Goal: Task Accomplishment & Management: Complete application form

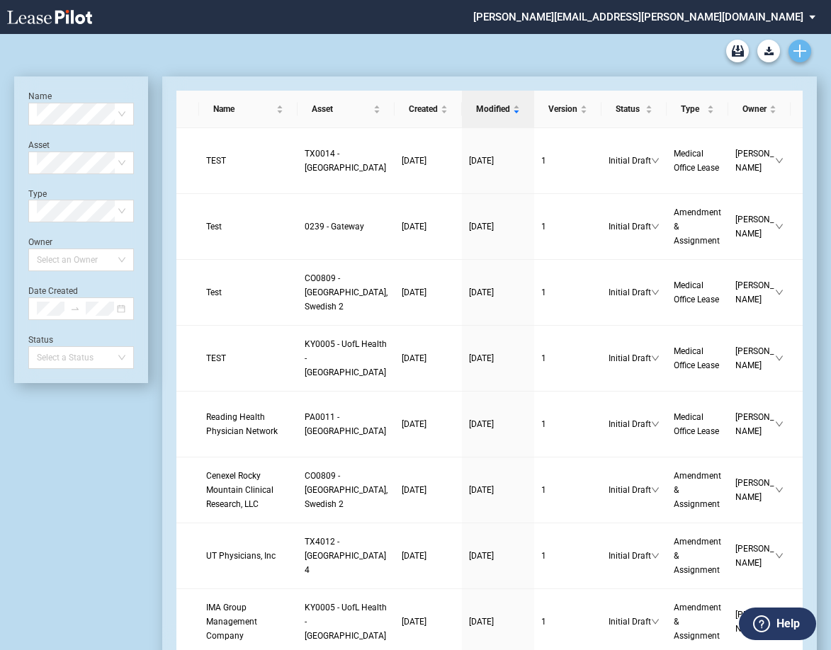
click at [671, 55] on icon "Create new document" at bounding box center [799, 51] width 13 height 13
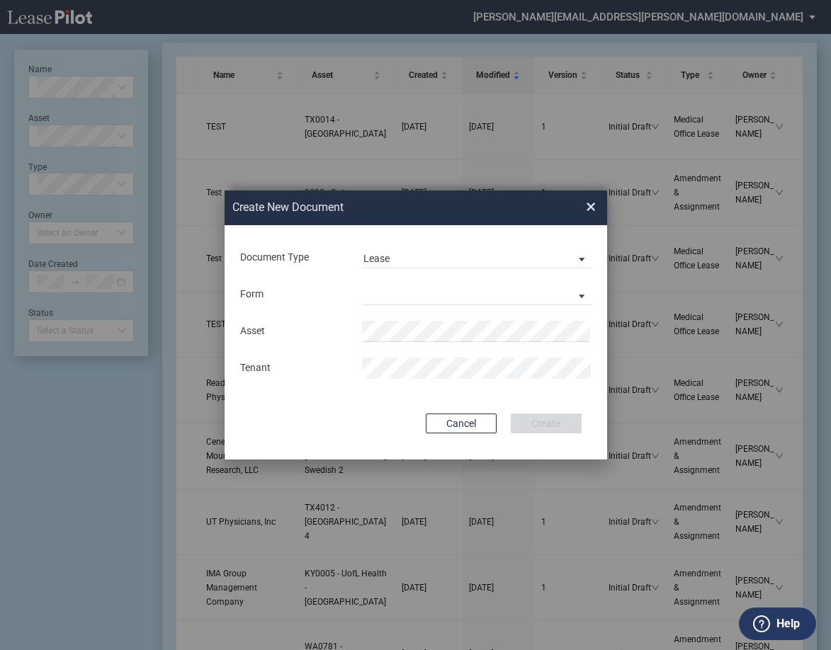
click at [504, 349] on div "Asset Tenant" at bounding box center [416, 350] width 354 height 74
click at [399, 300] on md-select "Medical Office Lease Scottsdale Lease Louisville Lease 1370 Medical Place Lease…" at bounding box center [476, 294] width 229 height 21
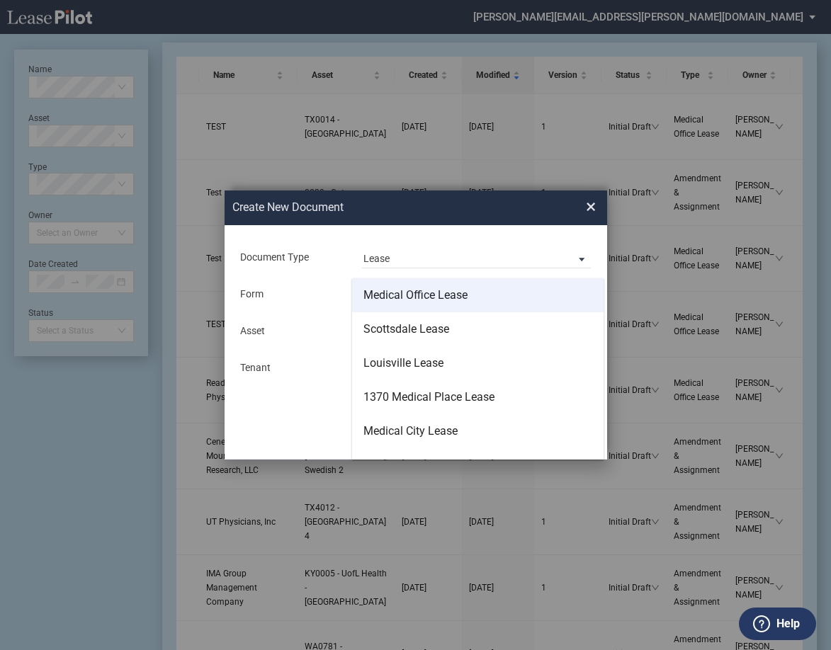
click at [445, 304] on md-option "Medical Office Lease" at bounding box center [477, 295] width 251 height 34
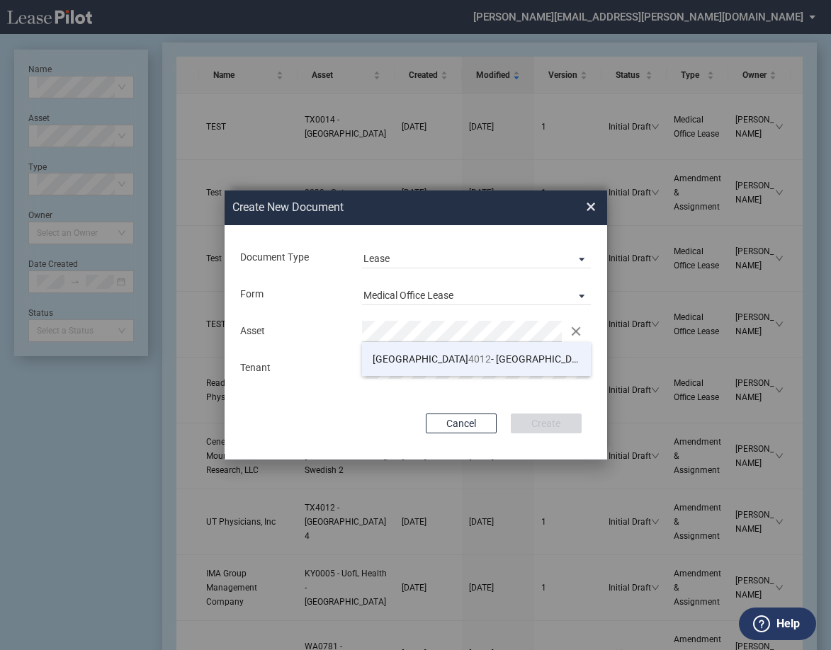
click at [435, 348] on li "TX 4012 - Southwest Plaza 4" at bounding box center [476, 359] width 229 height 34
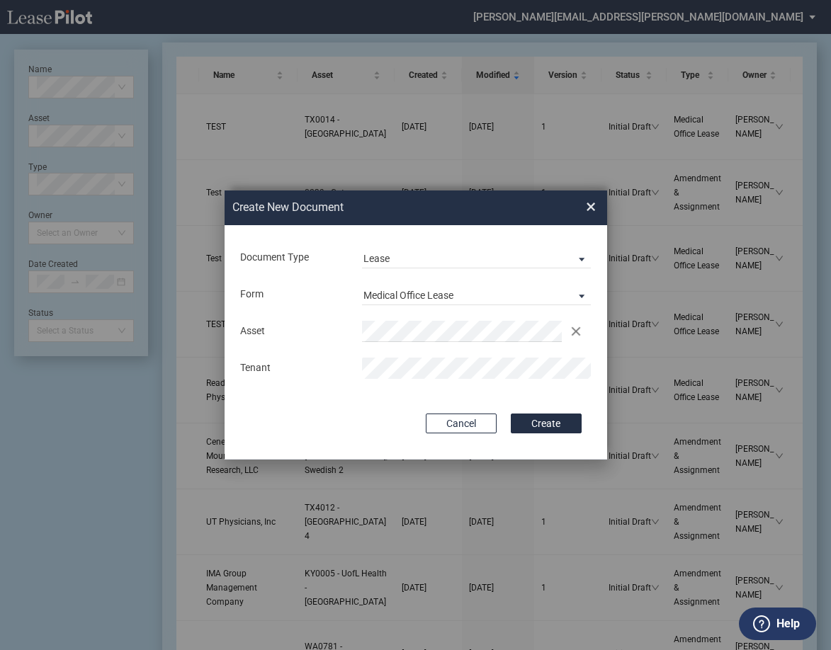
click at [413, 426] on div "Cancel Create" at bounding box center [415, 424] width 331 height 20
click at [521, 422] on button "Create" at bounding box center [546, 424] width 71 height 20
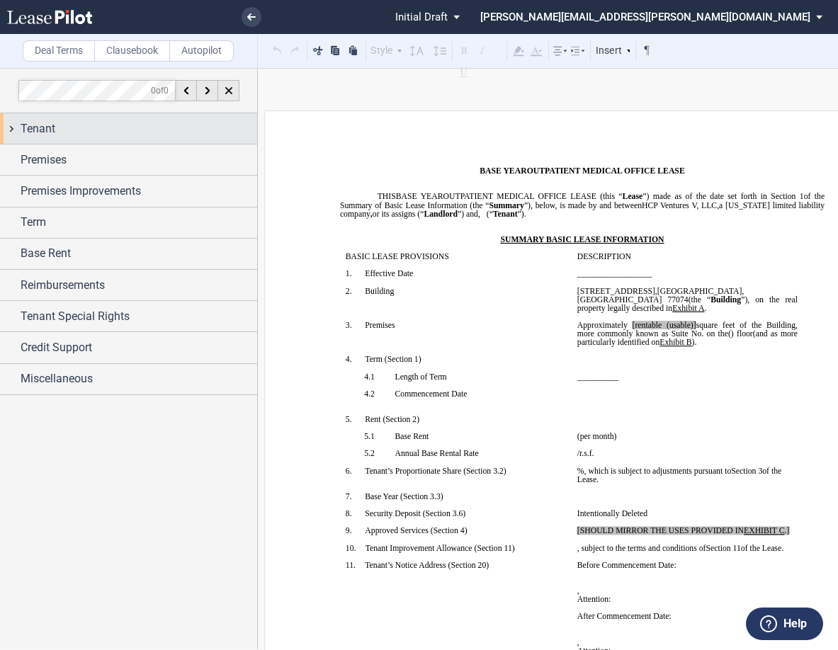
click at [18, 125] on div "Tenant" at bounding box center [128, 128] width 257 height 30
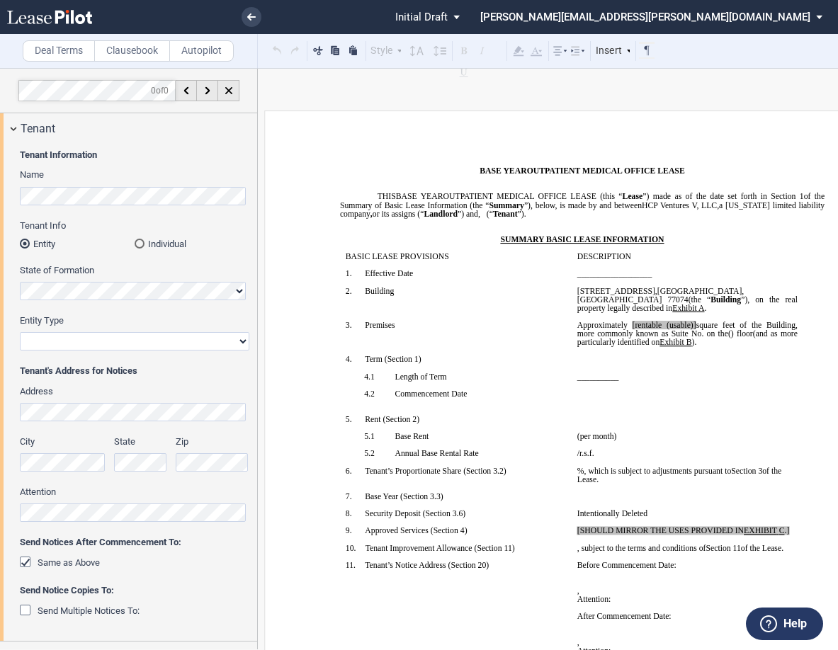
click at [212, 252] on div "Tenant Info Entity Individual" at bounding box center [134, 242] width 229 height 45
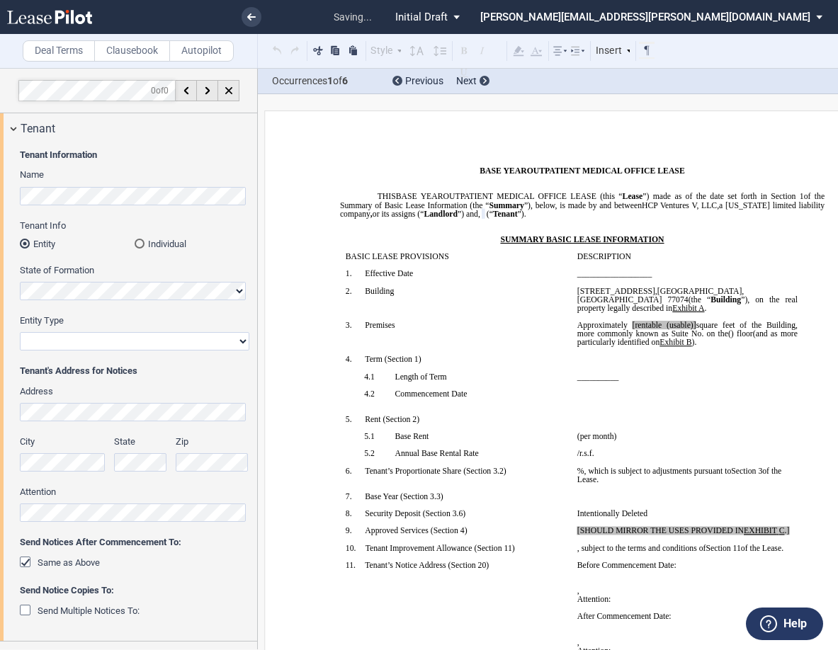
click at [145, 343] on select "Corporation Limited Liability Company General Partnership Limited Partnership O…" at bounding box center [134, 341] width 229 height 18
select select "Other"
click at [20, 332] on select "Corporation Limited Liability Company General Partnership Limited Partnership O…" at bounding box center [134, 341] width 229 height 18
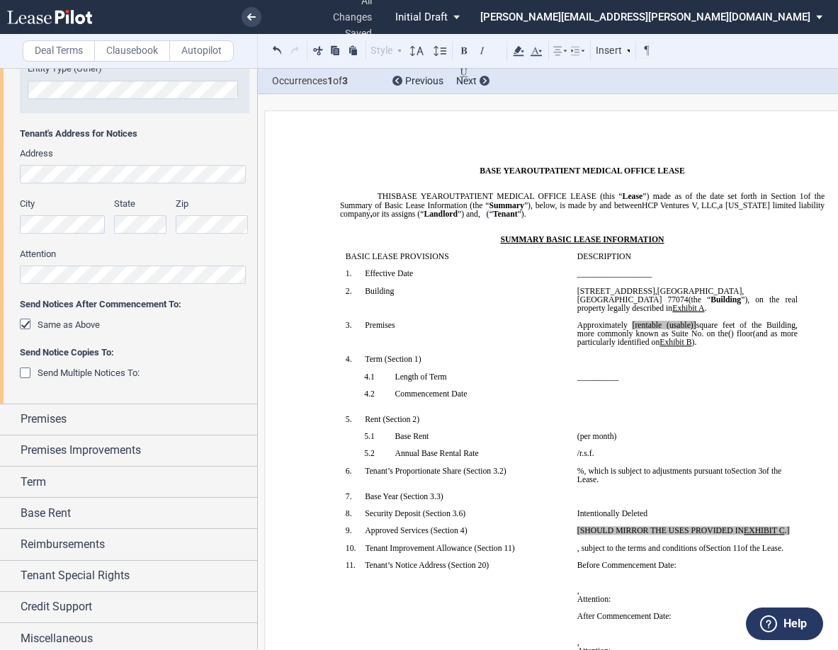
scroll to position [317, 0]
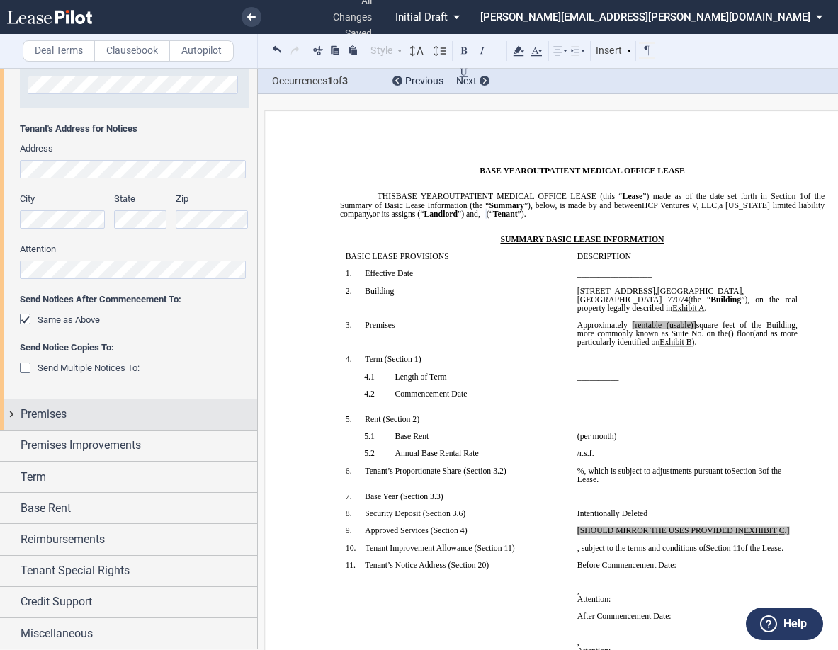
click at [16, 413] on div "Premises" at bounding box center [128, 414] width 257 height 30
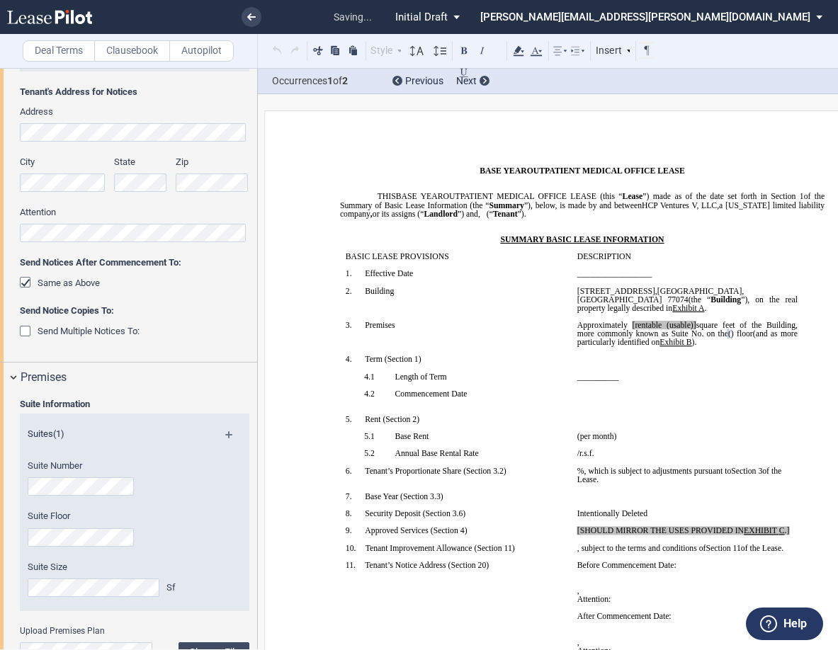
scroll to position [637, 0]
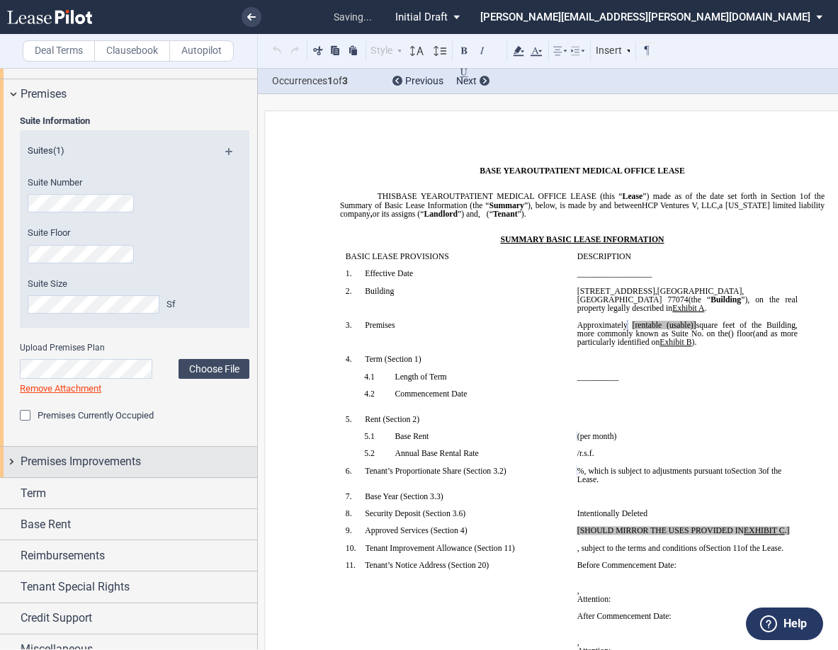
click at [7, 460] on div "Premises Improvements" at bounding box center [128, 462] width 257 height 30
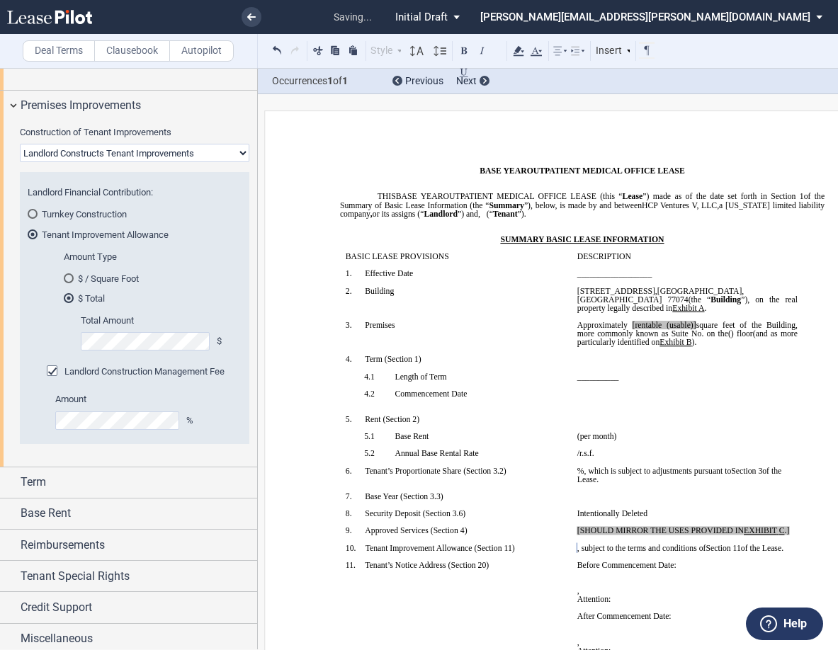
scroll to position [999, 0]
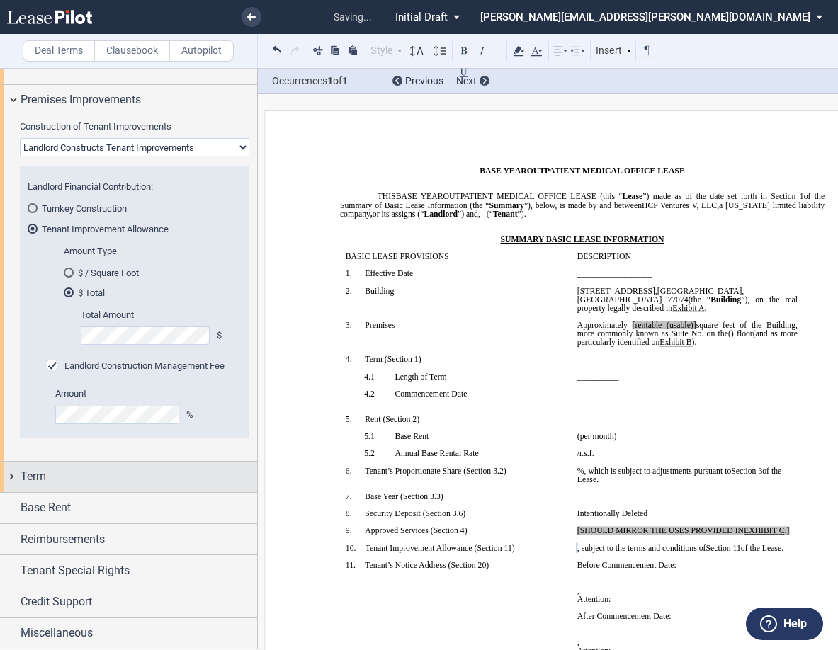
click at [13, 478] on div "Term" at bounding box center [128, 477] width 257 height 30
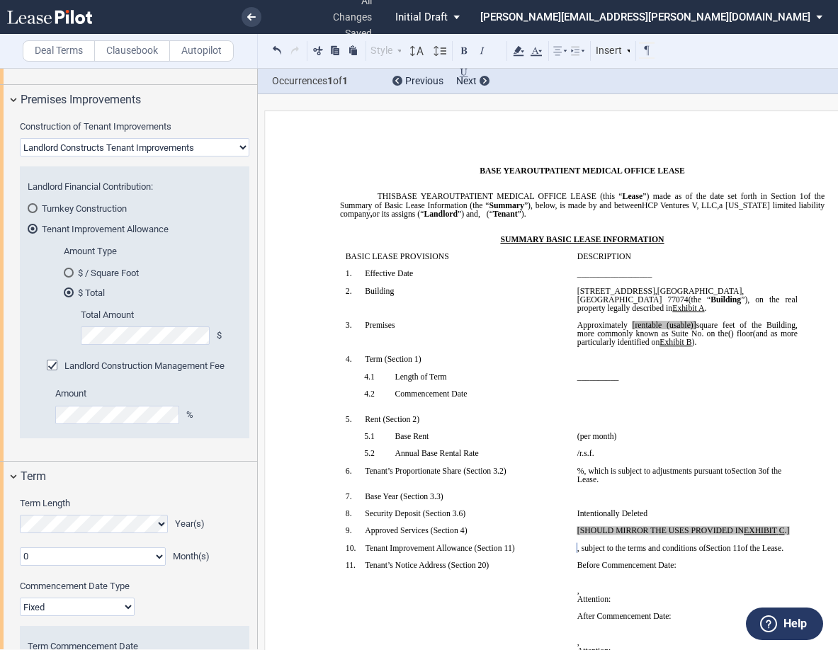
scroll to position [1277, 0]
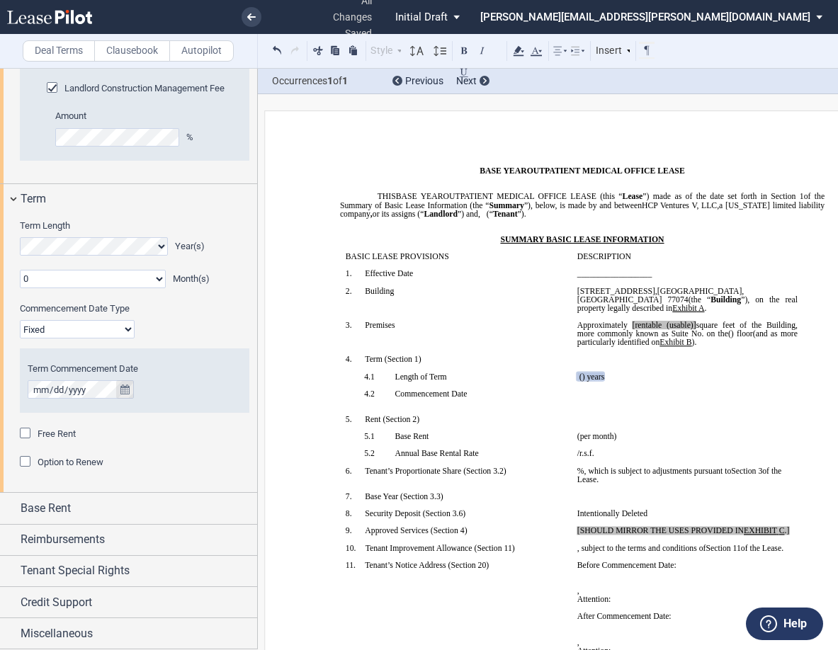
click at [123, 392] on icon "true" at bounding box center [124, 390] width 9 height 10
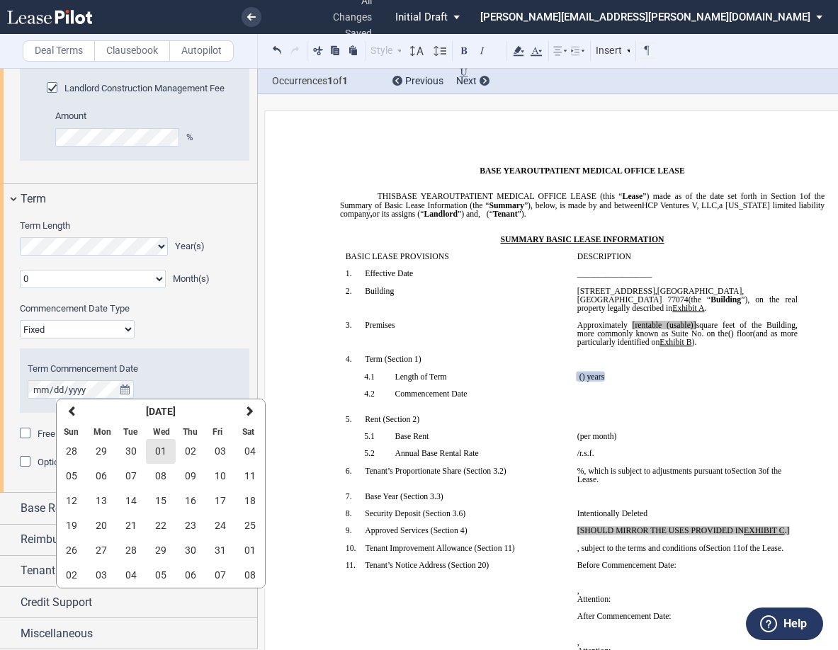
click at [156, 446] on span "01" at bounding box center [160, 450] width 11 height 11
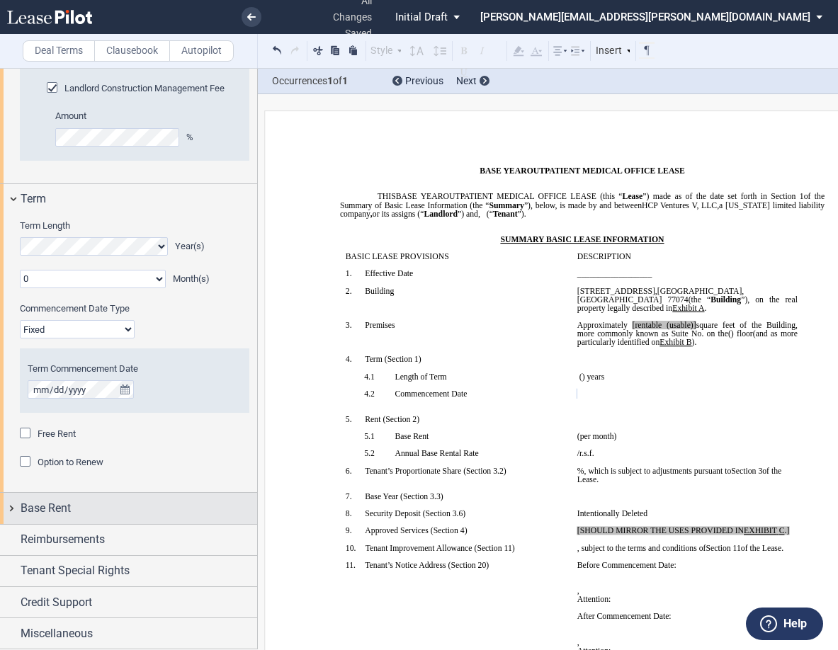
click at [4, 505] on div "Base Rent" at bounding box center [128, 508] width 257 height 30
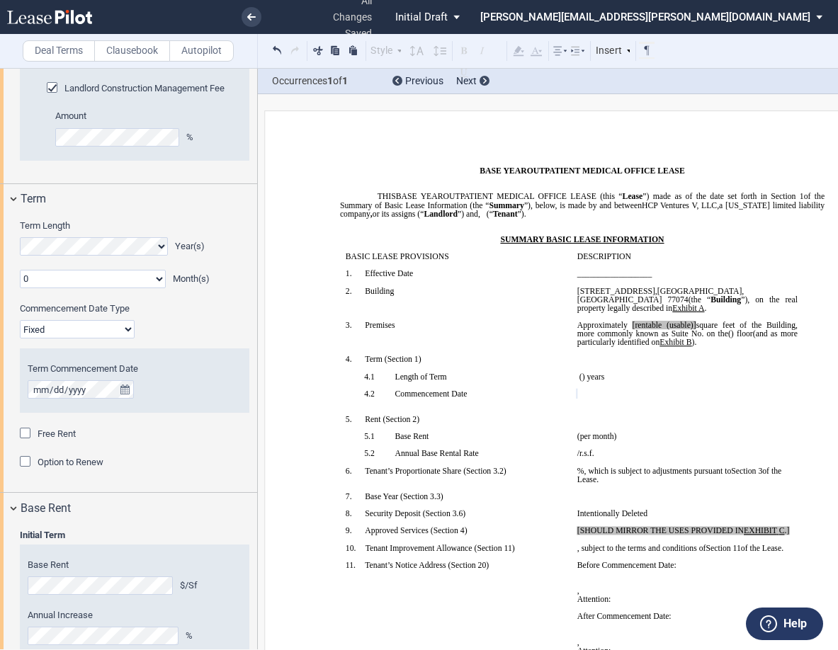
scroll to position [1435, 0]
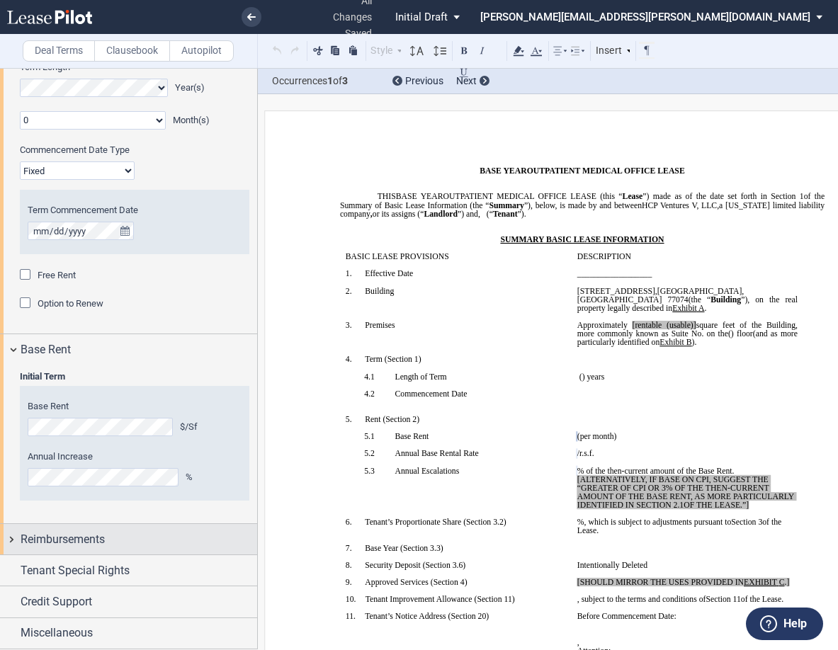
click at [11, 538] on div "Reimbursements" at bounding box center [128, 539] width 257 height 30
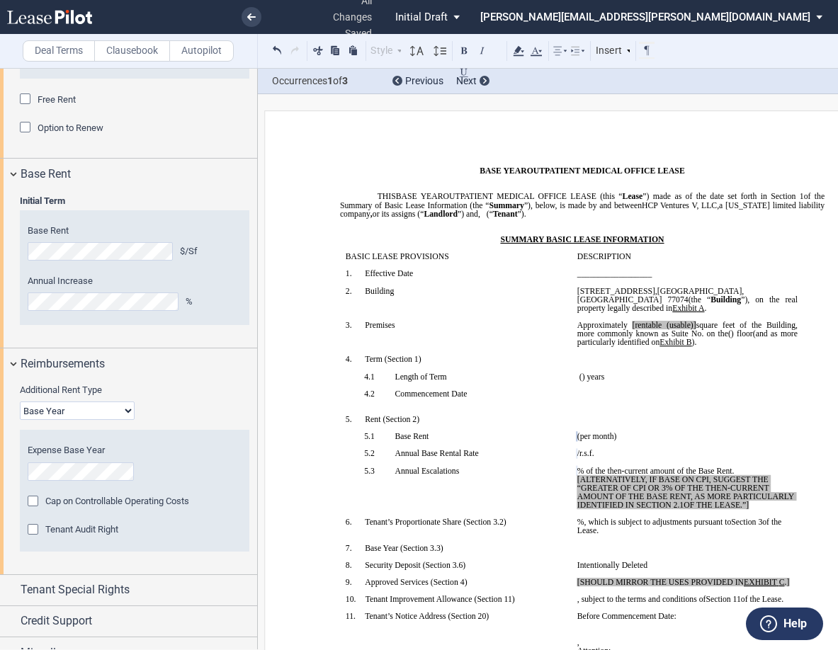
scroll to position [1630, 0]
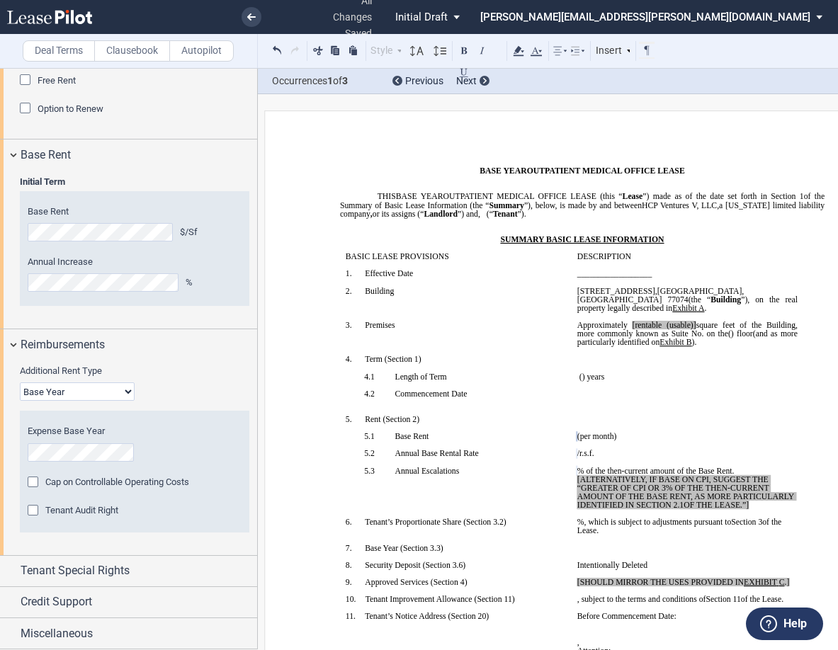
click at [107, 390] on select "Base Year Triple Net" at bounding box center [77, 391] width 115 height 18
click at [20, 401] on select "Base Year Triple Net" at bounding box center [77, 391] width 115 height 18
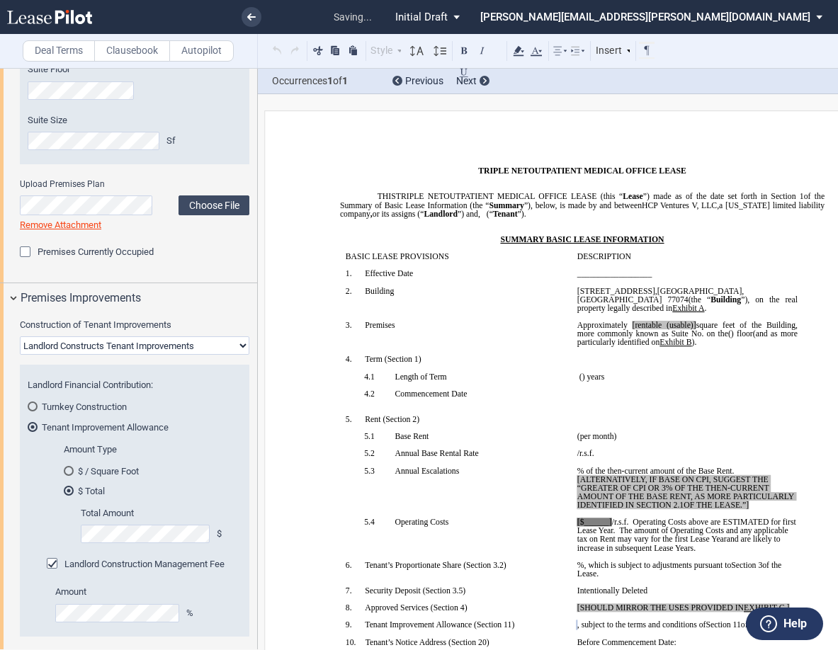
scroll to position [300, 0]
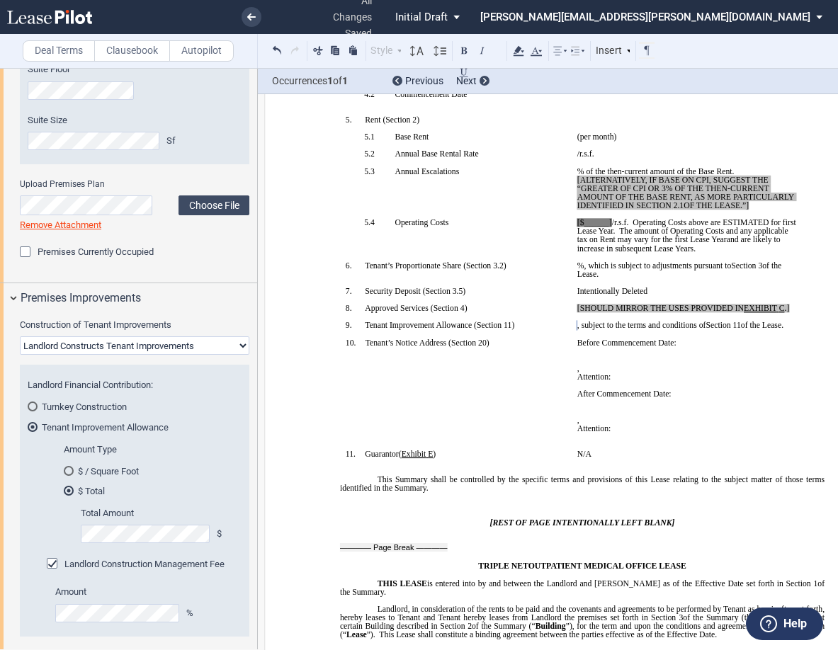
click at [61, 520] on div "Amount Type $ / Square Foot $ Total Amount $/Sf Total Amount $" at bounding box center [144, 500] width 195 height 115
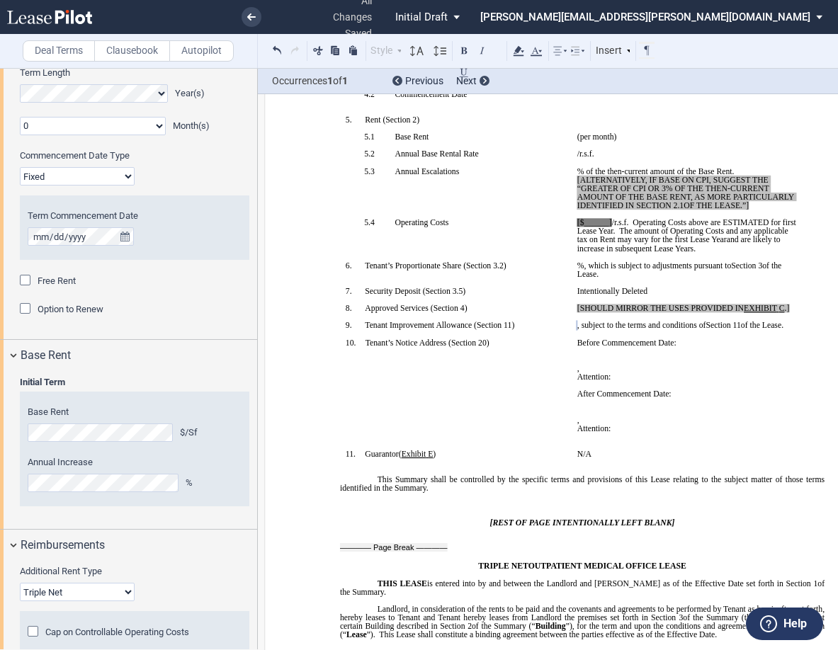
scroll to position [1580, 0]
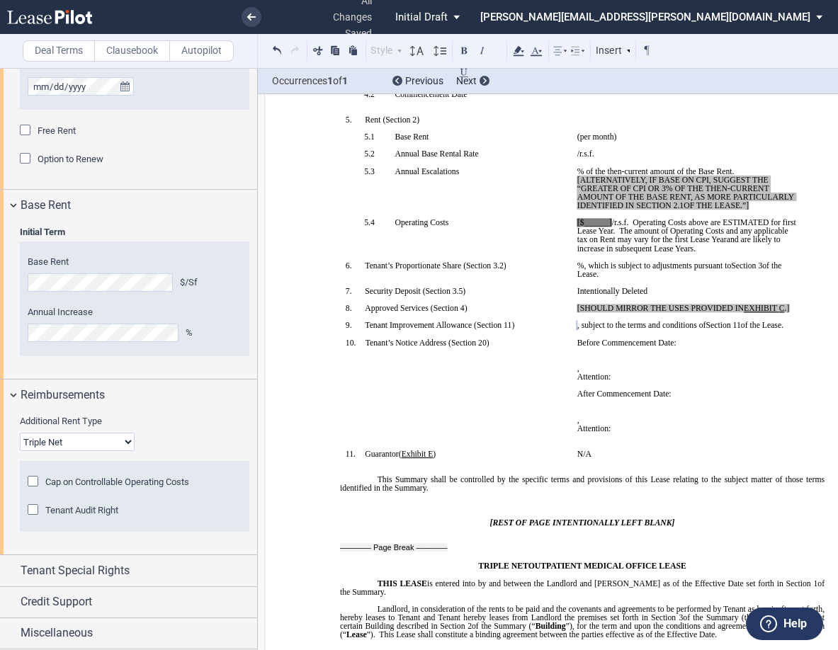
click at [44, 447] on select "Base Year Triple Net" at bounding box center [77, 442] width 115 height 18
click at [17, 508] on div "Additional Rent Type Base Year Triple Net Cap on Controllable Operating Costs A…" at bounding box center [128, 482] width 257 height 144
click at [89, 443] on select "Base Year Triple Net" at bounding box center [77, 442] width 115 height 18
click at [20, 433] on select "Base Year Triple Net" at bounding box center [77, 442] width 115 height 18
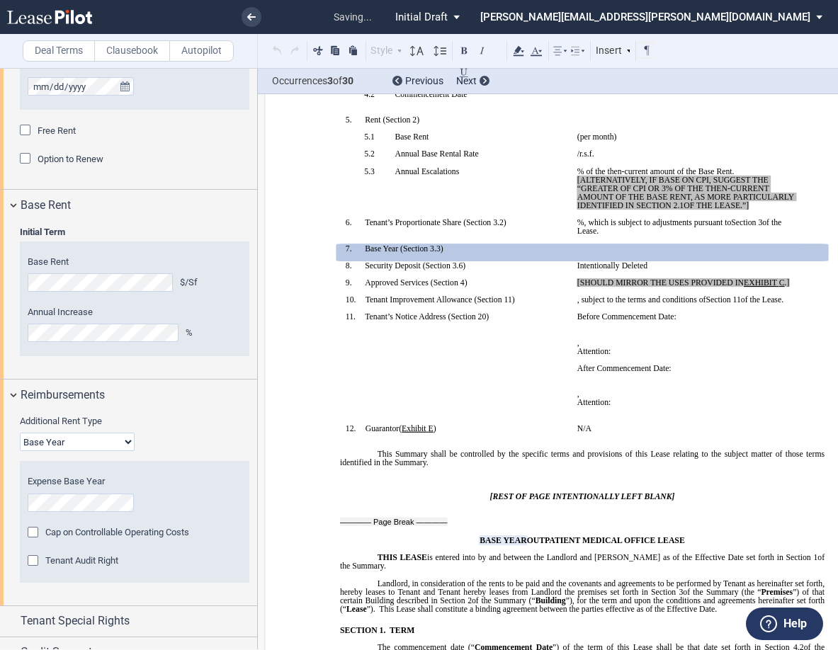
click at [91, 438] on select "Base Year Triple Net" at bounding box center [77, 442] width 115 height 18
select select "triple net"
click at [20, 433] on select "Base Year Triple Net" at bounding box center [77, 442] width 115 height 18
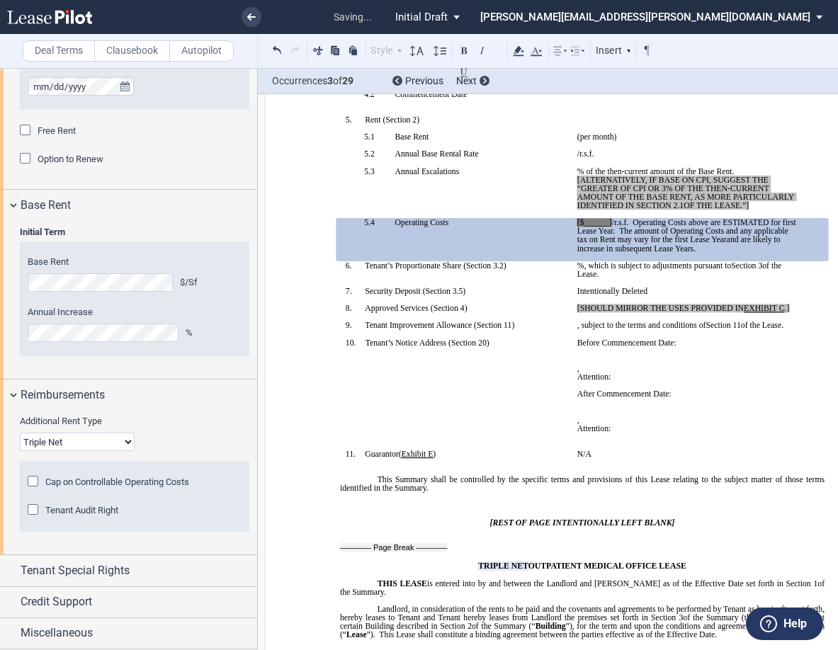
click at [587, 218] on span "[$______]" at bounding box center [594, 222] width 35 height 8
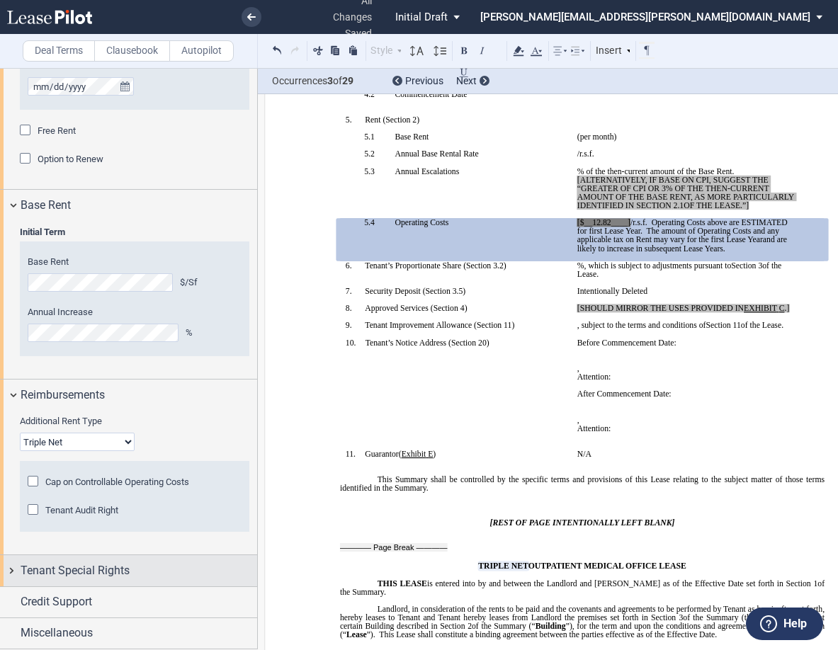
click at [11, 570] on div "Tenant Special Rights" at bounding box center [128, 570] width 257 height 30
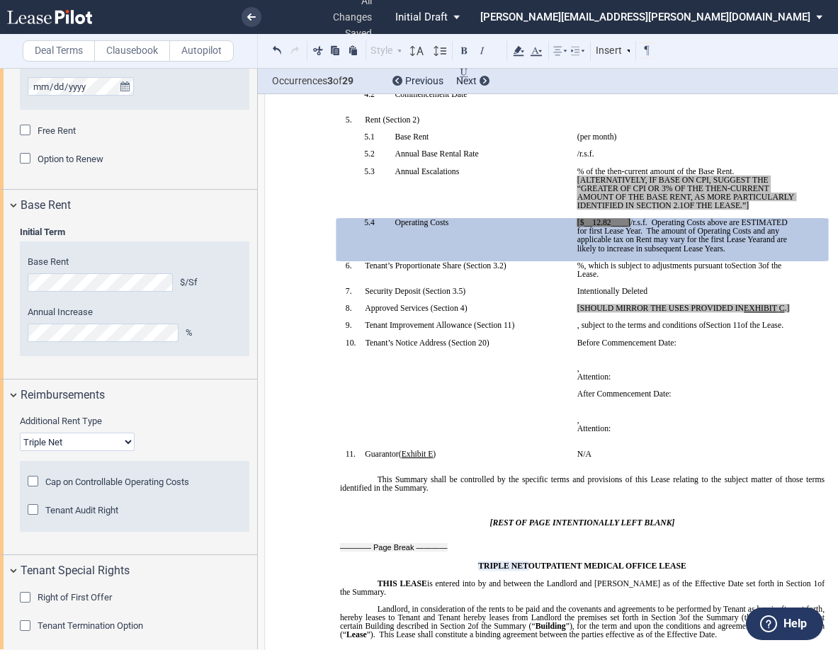
scroll to position [1650, 0]
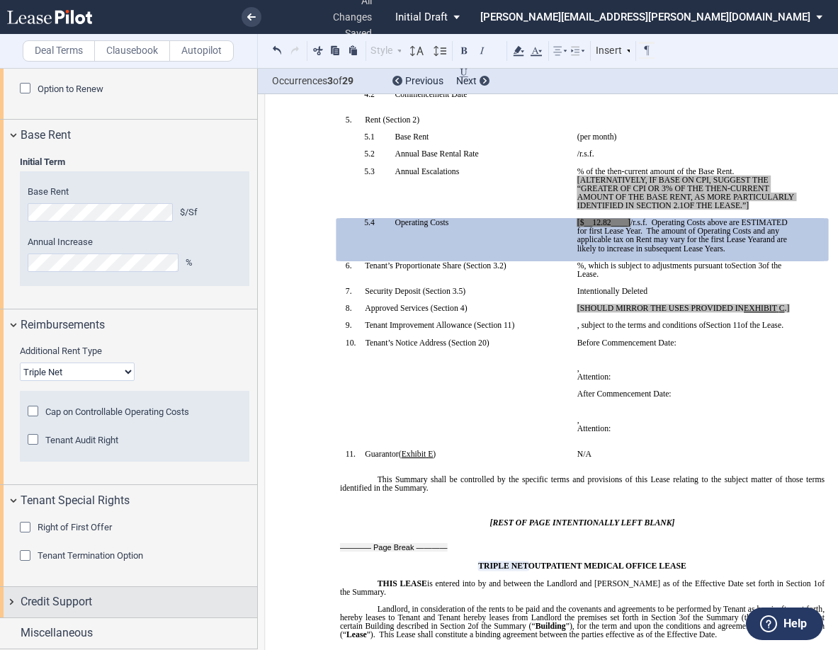
click at [8, 597] on div "Credit Support" at bounding box center [128, 602] width 257 height 30
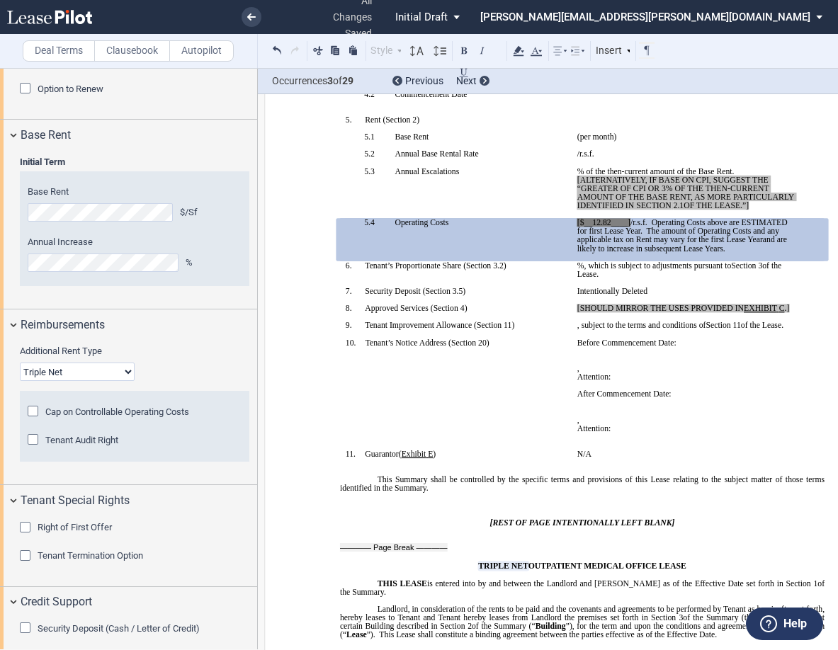
scroll to position [1720, 0]
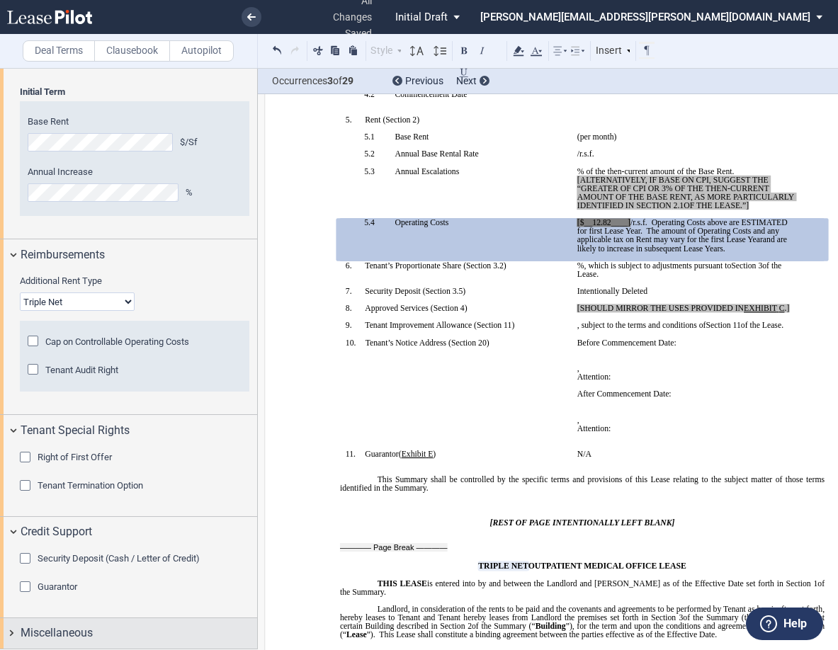
click at [11, 632] on div "Miscellaneous" at bounding box center [128, 633] width 257 height 30
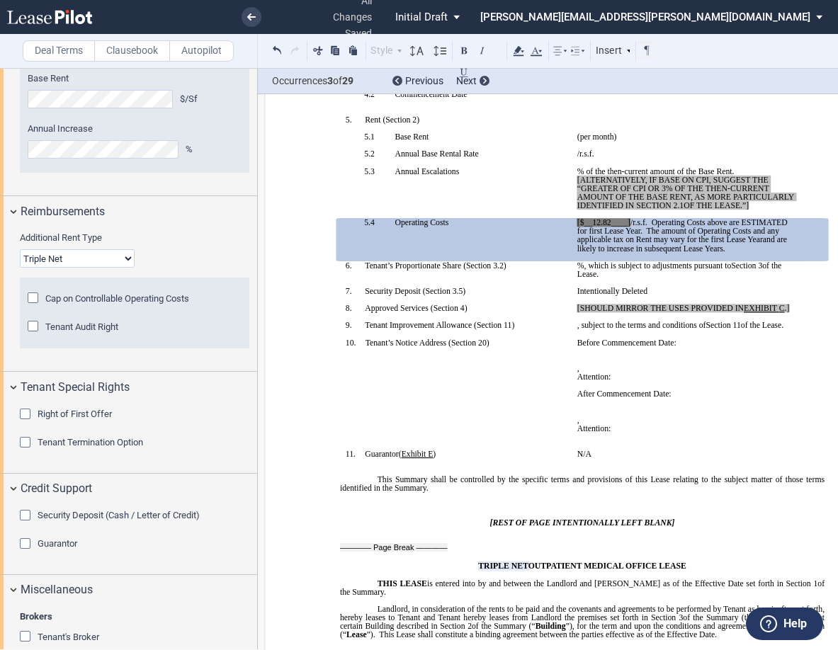
scroll to position [1867, 0]
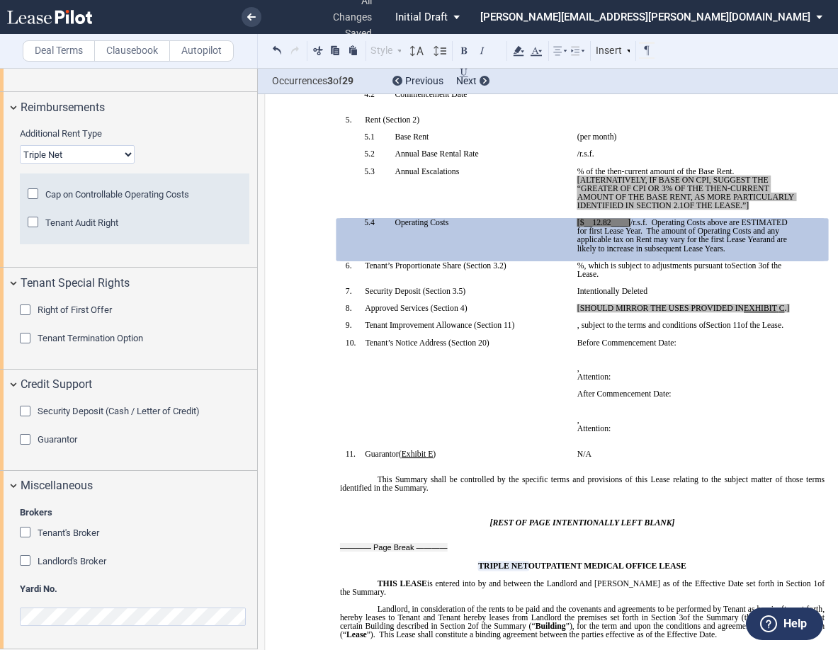
click at [24, 564] on div "Landlord's Broker" at bounding box center [27, 562] width 14 height 14
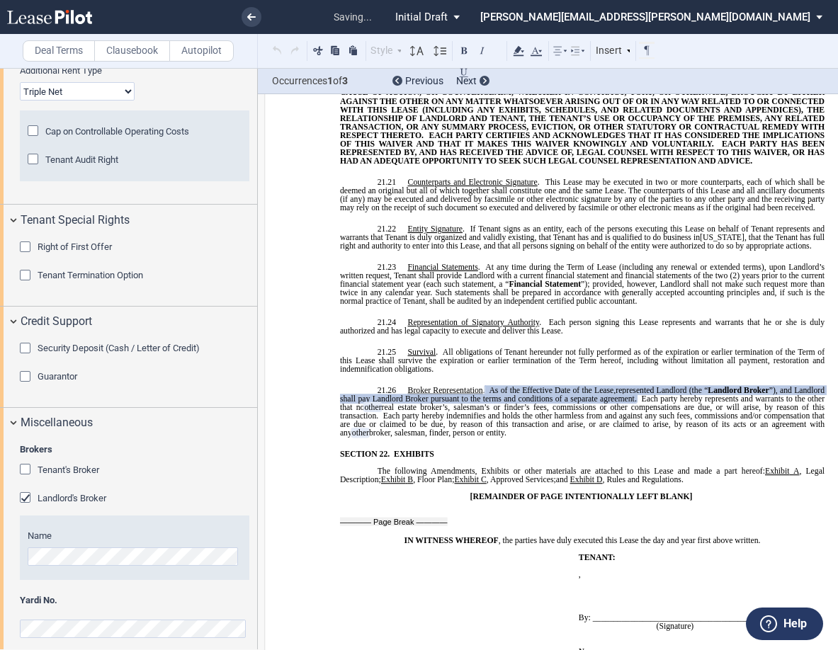
scroll to position [1942, 0]
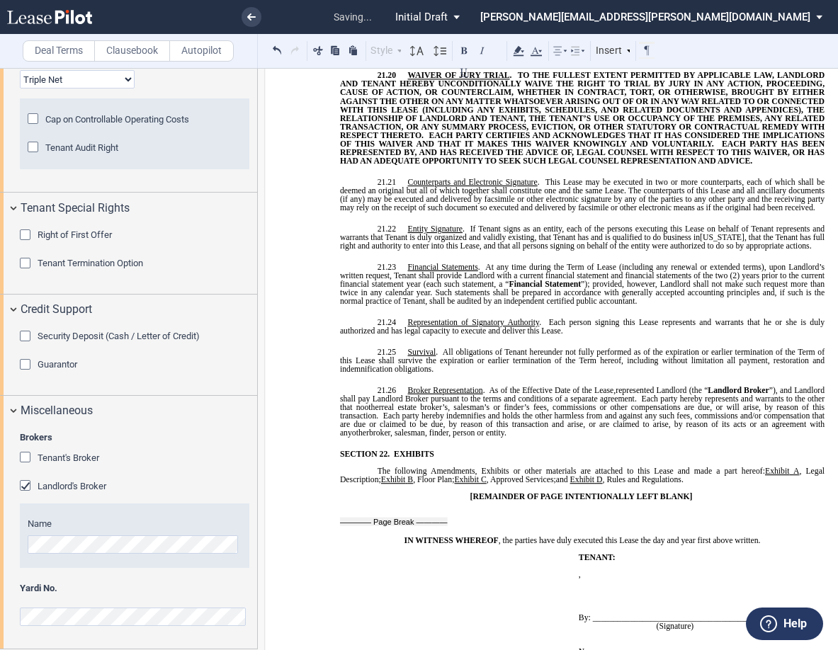
click at [416, 553] on td "WITNESSES: As to Tenant: __________________________________________ (Witness Si…" at bounding box center [456, 634] width 233 height 163
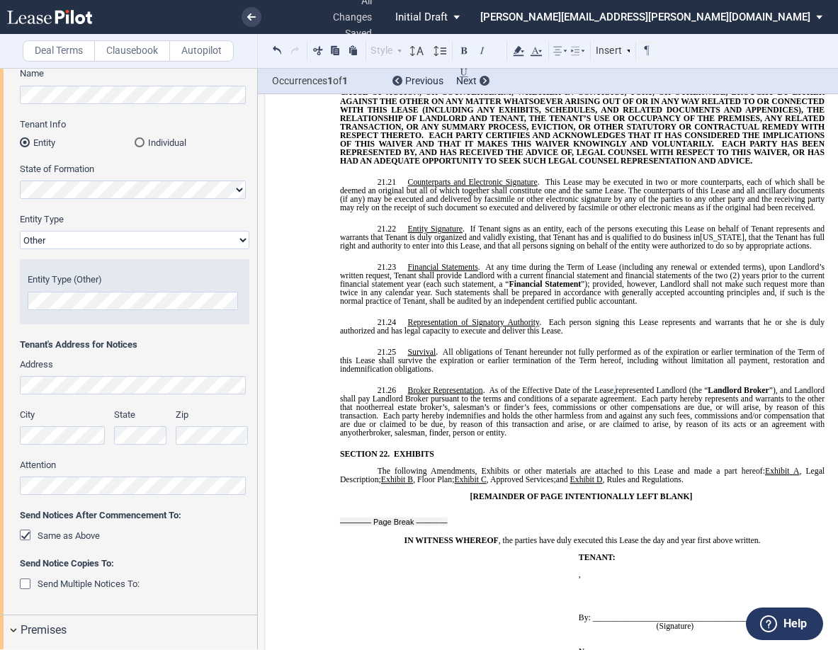
scroll to position [0, 0]
